Goal: Information Seeking & Learning: Learn about a topic

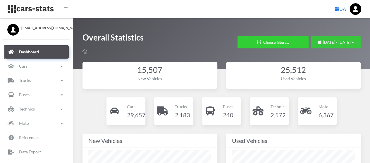
click at [323, 44] on span "July 29, 2025 - August 28, 2025" at bounding box center [337, 42] width 28 height 5
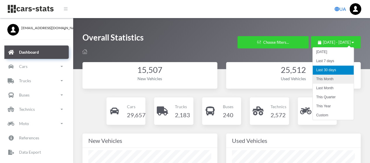
click at [333, 80] on li "This Month" at bounding box center [333, 79] width 41 height 9
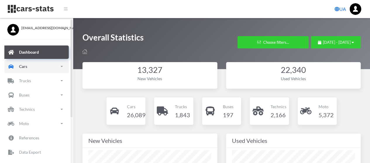
click at [27, 65] on p "Cars" at bounding box center [23, 66] width 8 height 7
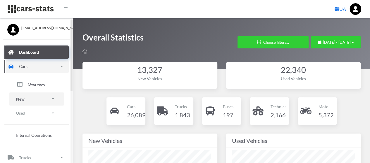
click at [33, 98] on link "New" at bounding box center [37, 99] width 56 height 13
click at [38, 115] on span "Brands" at bounding box center [34, 116] width 13 height 6
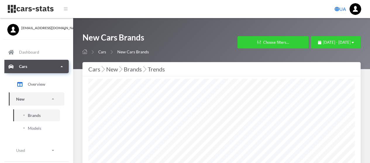
select select "25"
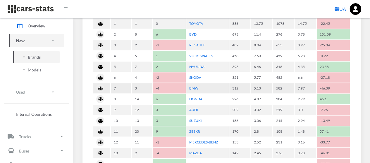
scroll to position [300, 0]
click at [194, 108] on link "AUDI" at bounding box center [193, 110] width 9 height 4
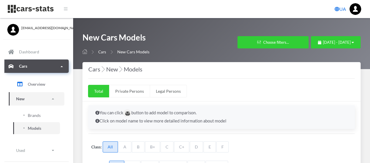
select select "25"
select select "AUDI"
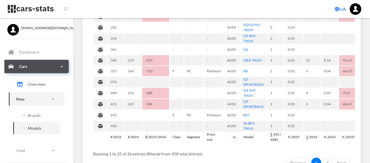
scroll to position [403, 0]
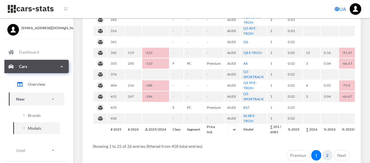
click at [325, 153] on link "2" at bounding box center [327, 155] width 10 height 11
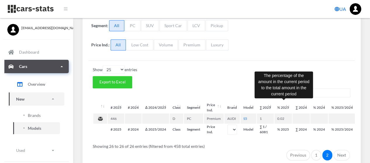
scroll to position [173, 0]
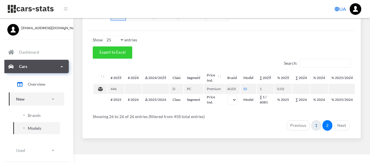
click at [315, 120] on link "1" at bounding box center [316, 125] width 10 height 11
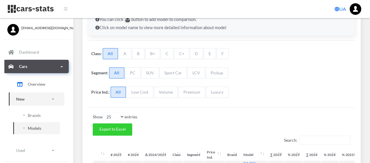
scroll to position [94, 0]
click at [32, 115] on span "Brands" at bounding box center [34, 116] width 13 height 6
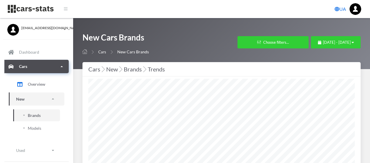
select select "25"
